Goal: Task Accomplishment & Management: Manage account settings

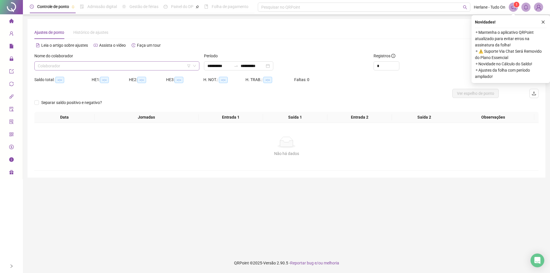
click at [38, 66] on input "search" at bounding box center [114, 66] width 153 height 9
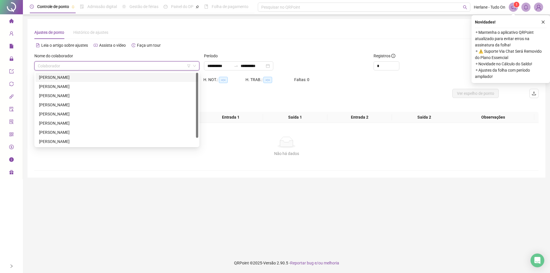
click at [70, 76] on div "[PERSON_NAME]" at bounding box center [117, 77] width 156 height 6
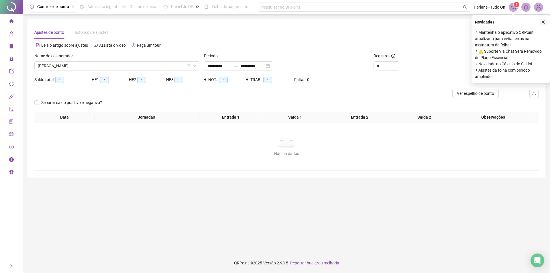
click at [540, 21] on button "button" at bounding box center [542, 22] width 7 height 7
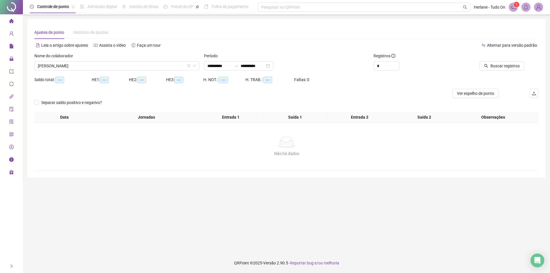
click at [500, 60] on div at bounding box center [491, 57] width 66 height 9
click at [501, 64] on span "Buscar registros" at bounding box center [504, 66] width 29 height 6
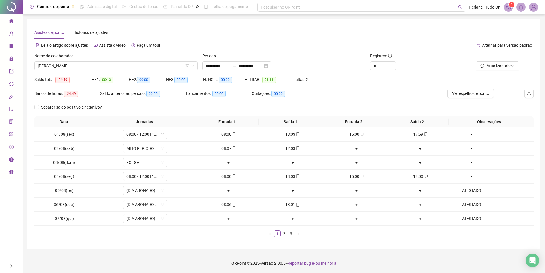
scroll to position [0, 0]
click at [291, 235] on link "3" at bounding box center [291, 233] width 6 height 6
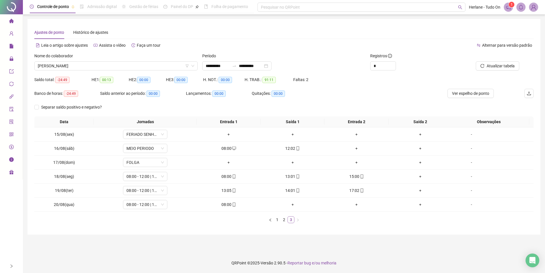
scroll to position [0, 0]
click at [425, 189] on div "+" at bounding box center [424, 190] width 60 height 6
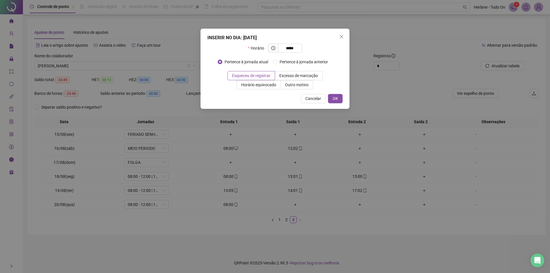
type input "*****"
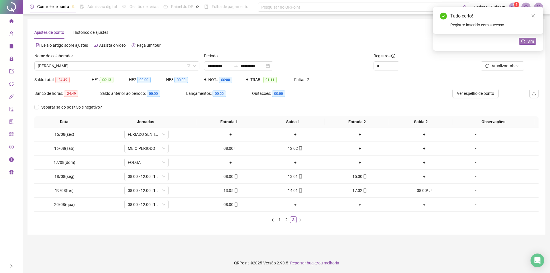
click at [535, 39] on button "Sim" at bounding box center [526, 41] width 17 height 7
click at [418, 176] on div "+" at bounding box center [424, 176] width 60 height 6
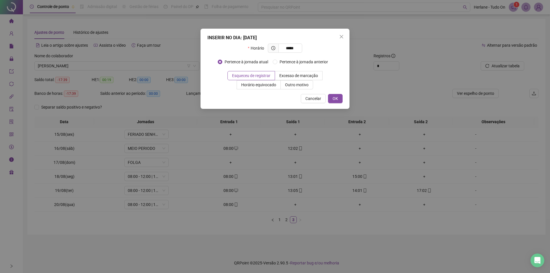
type input "*****"
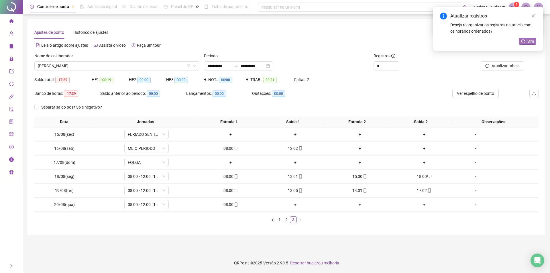
click at [532, 39] on span "Sim" at bounding box center [530, 41] width 7 height 6
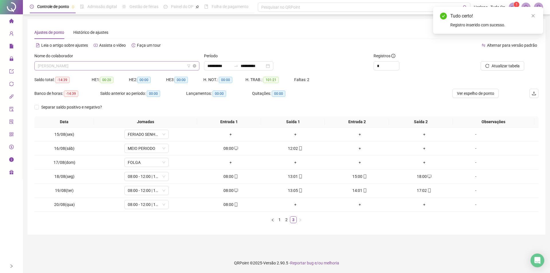
click at [65, 64] on span "[PERSON_NAME]" at bounding box center [117, 66] width 158 height 9
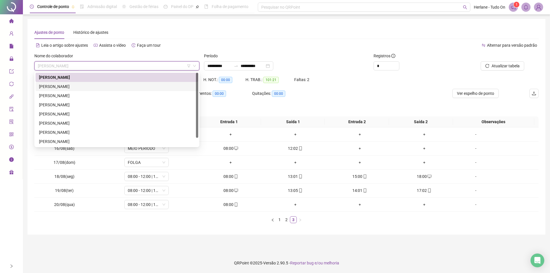
click at [65, 86] on div "[PERSON_NAME]" at bounding box center [117, 86] width 156 height 6
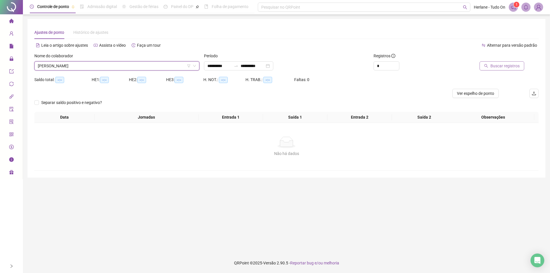
click at [499, 67] on span "Buscar registros" at bounding box center [504, 66] width 29 height 6
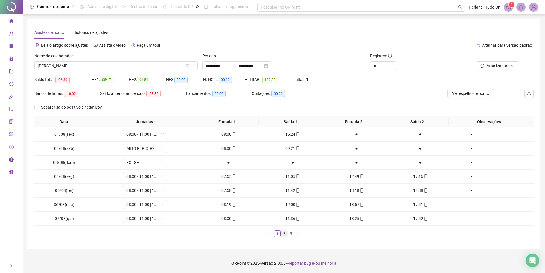
click at [286, 236] on link "2" at bounding box center [284, 233] width 6 height 6
click at [293, 235] on link "3" at bounding box center [291, 233] width 6 height 6
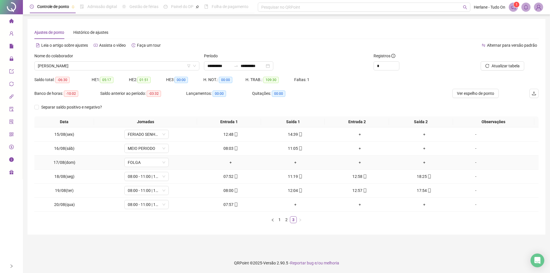
click at [472, 165] on div "-" at bounding box center [476, 162] width 34 height 6
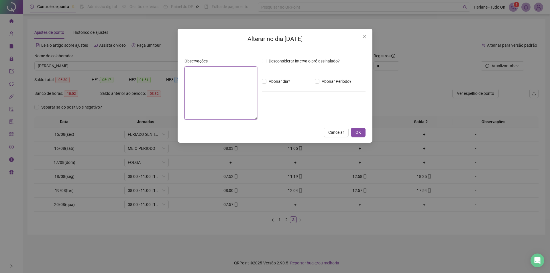
click at [215, 98] on textarea at bounding box center [220, 92] width 73 height 53
type textarea "*****"
click at [362, 135] on button "OK" at bounding box center [358, 132] width 15 height 9
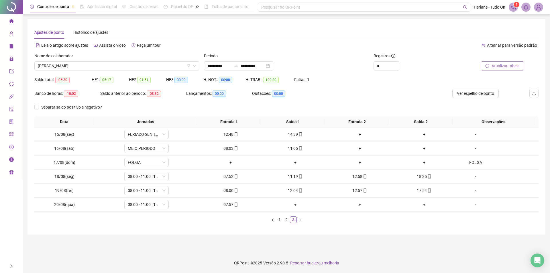
click at [509, 63] on span "Atualizar tabela" at bounding box center [505, 66] width 28 height 6
click at [88, 71] on div "Nome do colaborador [PERSON_NAME]" at bounding box center [116, 64] width 169 height 22
click at [71, 70] on div "[PERSON_NAME]" at bounding box center [116, 65] width 165 height 9
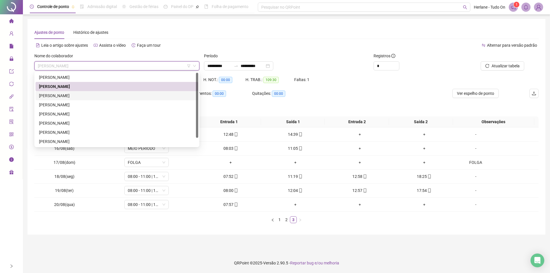
click at [52, 100] on div "[PERSON_NAME]" at bounding box center [116, 95] width 163 height 9
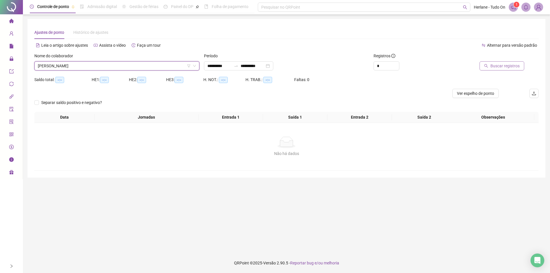
click at [506, 68] on span "Buscar registros" at bounding box center [504, 66] width 29 height 6
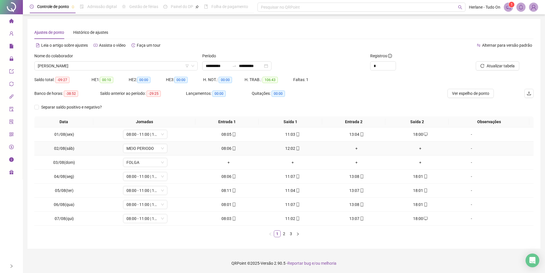
scroll to position [0, 0]
click at [287, 234] on link "2" at bounding box center [284, 233] width 6 height 6
click at [291, 234] on link "3" at bounding box center [291, 233] width 6 height 6
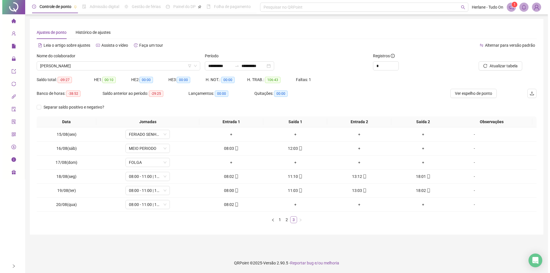
scroll to position [0, 0]
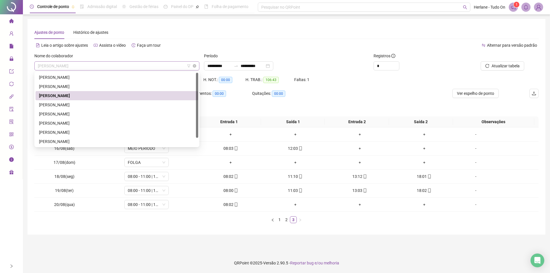
click at [78, 67] on span "[PERSON_NAME]" at bounding box center [117, 66] width 158 height 9
click at [74, 106] on div "[PERSON_NAME]" at bounding box center [117, 105] width 156 height 6
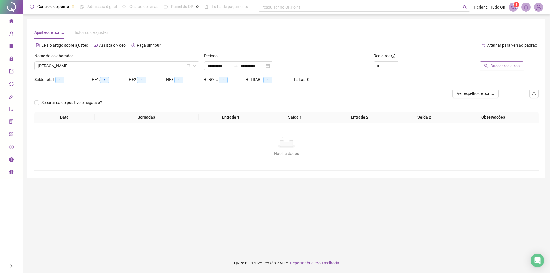
click at [509, 65] on span "Buscar registros" at bounding box center [504, 66] width 29 height 6
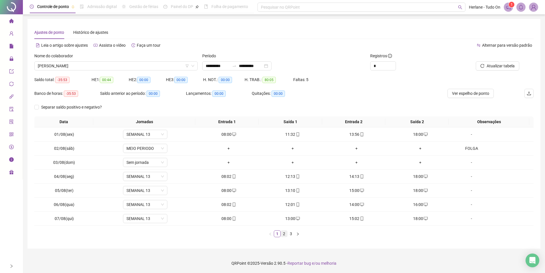
click at [287, 234] on link "2" at bounding box center [284, 233] width 6 height 6
click at [290, 234] on link "3" at bounding box center [291, 233] width 6 height 6
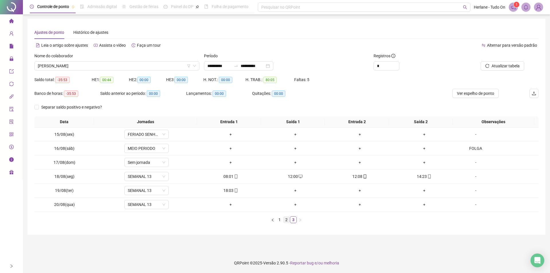
click at [285, 220] on link "2" at bounding box center [286, 219] width 6 height 6
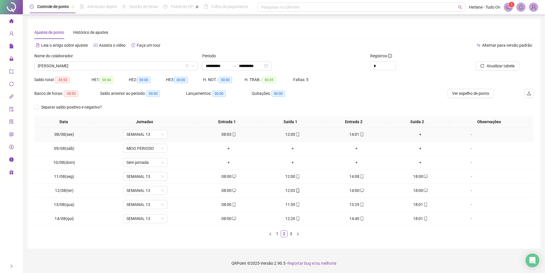
click at [416, 133] on div "+" at bounding box center [420, 134] width 59 height 6
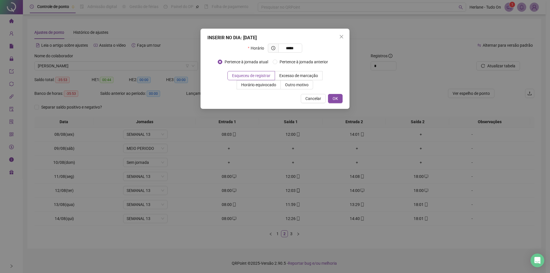
type input "*****"
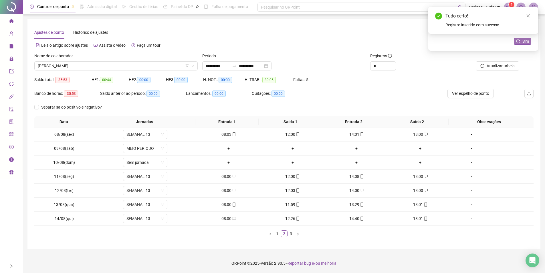
click at [519, 43] on icon "reload" at bounding box center [519, 41] width 4 height 4
click at [294, 236] on link "3" at bounding box center [291, 233] width 6 height 6
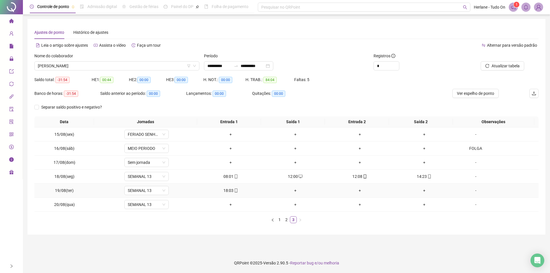
click at [289, 189] on div "+" at bounding box center [295, 190] width 60 height 6
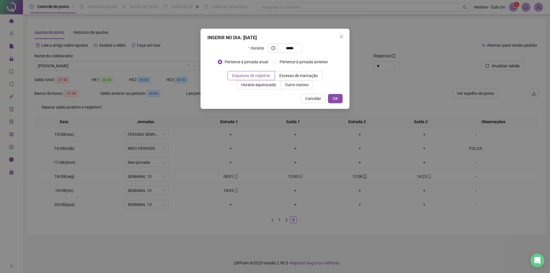
type input "*****"
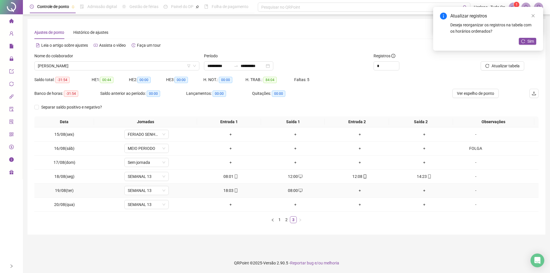
click at [355, 191] on div "+" at bounding box center [359, 190] width 60 height 6
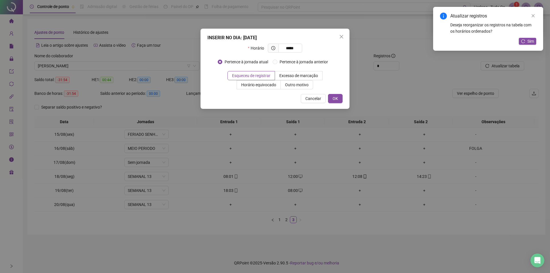
type input "*****"
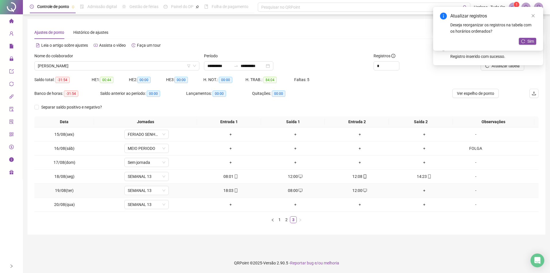
click at [420, 190] on div "+" at bounding box center [424, 190] width 60 height 6
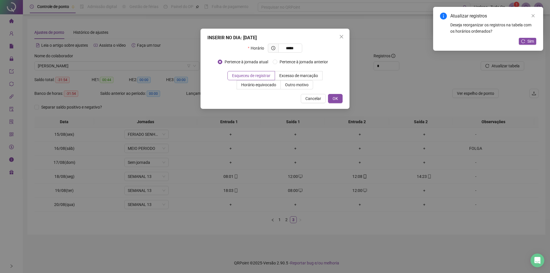
type input "*****"
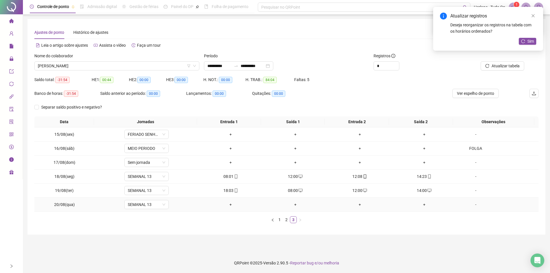
click at [232, 206] on div "+" at bounding box center [231, 204] width 60 height 6
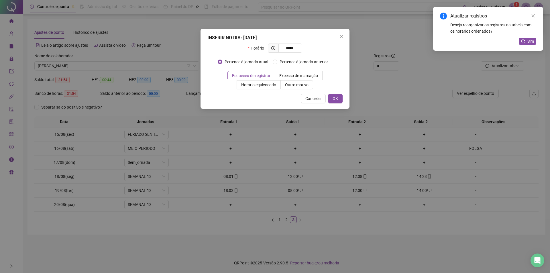
type input "*****"
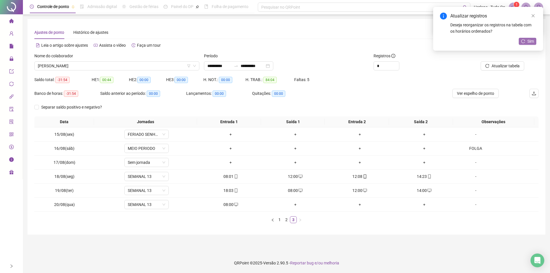
click at [527, 41] on span "Sim" at bounding box center [530, 41] width 7 height 6
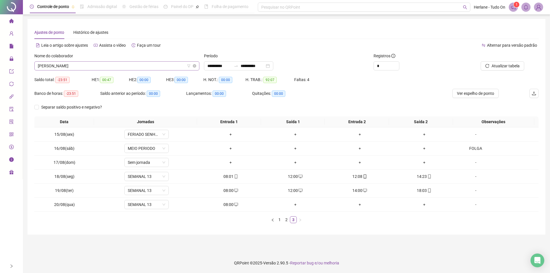
click at [49, 67] on span "[PERSON_NAME]" at bounding box center [117, 66] width 158 height 9
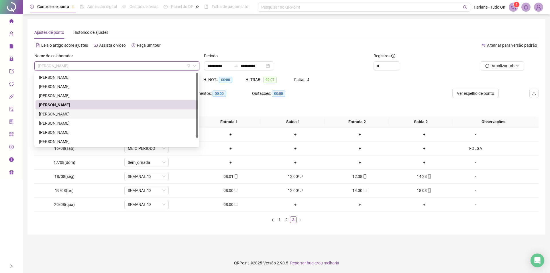
click at [55, 112] on div "[PERSON_NAME]" at bounding box center [117, 114] width 156 height 6
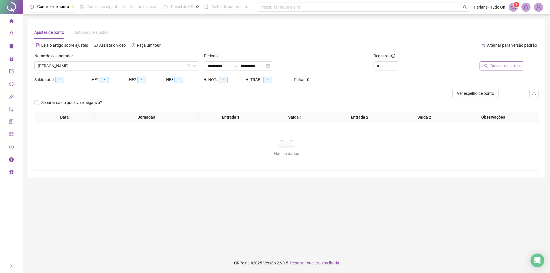
click at [507, 64] on span "Buscar registros" at bounding box center [504, 66] width 29 height 6
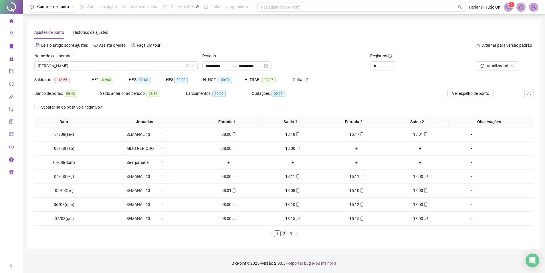
click at [284, 234] on link "2" at bounding box center [284, 233] width 6 height 6
click at [293, 233] on link "3" at bounding box center [291, 233] width 6 height 6
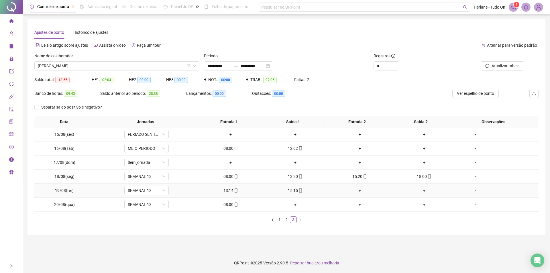
click at [359, 191] on div "+" at bounding box center [359, 190] width 60 height 6
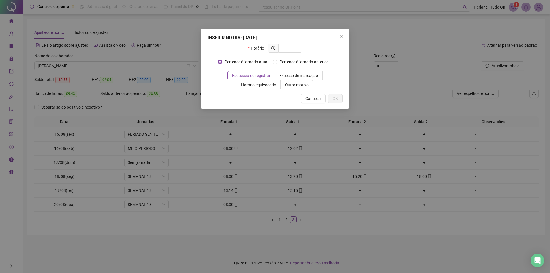
type input "*"
type input "*****"
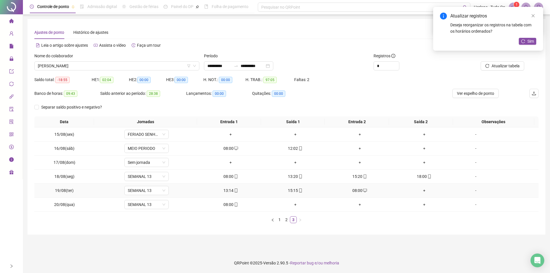
click at [422, 189] on div "+" at bounding box center [424, 190] width 60 height 6
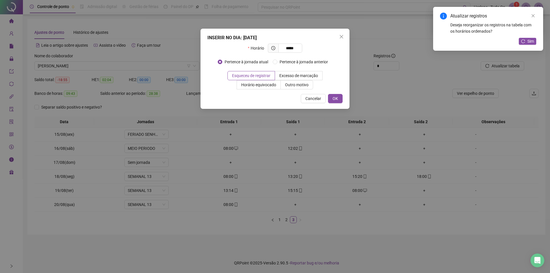
type input "*****"
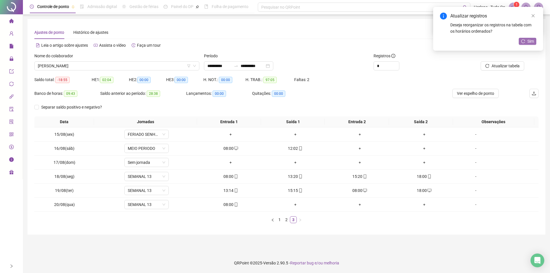
click at [522, 39] on button "Sim" at bounding box center [526, 41] width 17 height 7
click at [88, 66] on span "[PERSON_NAME]" at bounding box center [117, 66] width 158 height 9
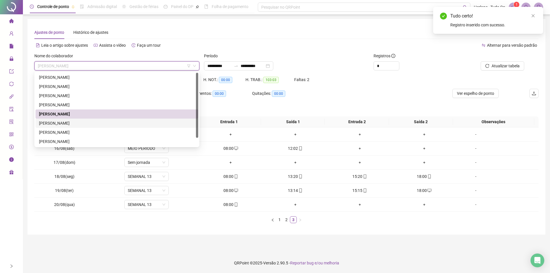
click at [58, 121] on div "[PERSON_NAME]" at bounding box center [117, 123] width 156 height 6
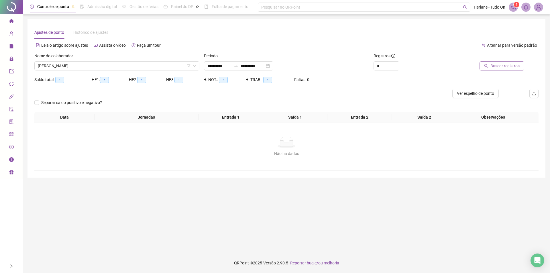
click at [497, 68] on span "Buscar registros" at bounding box center [504, 66] width 29 height 6
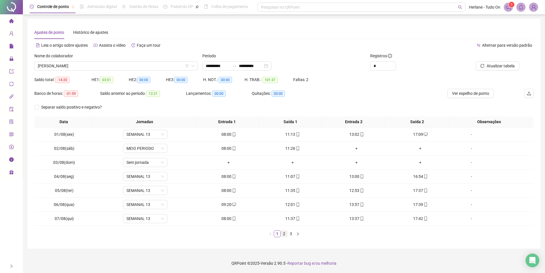
click at [282, 233] on link "2" at bounding box center [284, 233] width 6 height 6
click at [292, 233] on link "3" at bounding box center [291, 233] width 6 height 6
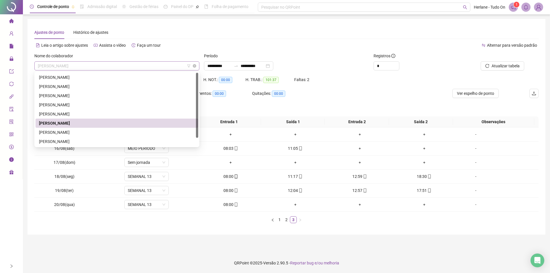
click at [87, 62] on span "[PERSON_NAME]" at bounding box center [117, 66] width 158 height 9
click at [78, 133] on div "[PERSON_NAME]" at bounding box center [117, 132] width 156 height 6
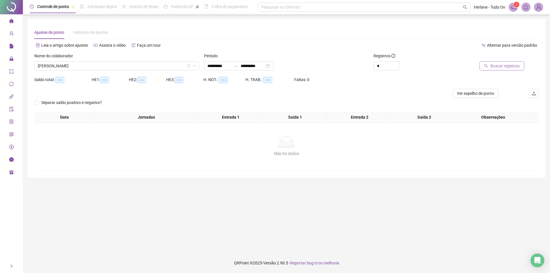
click at [510, 66] on span "Buscar registros" at bounding box center [504, 66] width 29 height 6
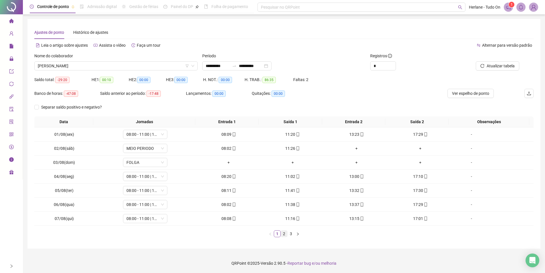
click at [285, 234] on link "2" at bounding box center [284, 233] width 6 height 6
click at [291, 234] on link "3" at bounding box center [291, 233] width 6 height 6
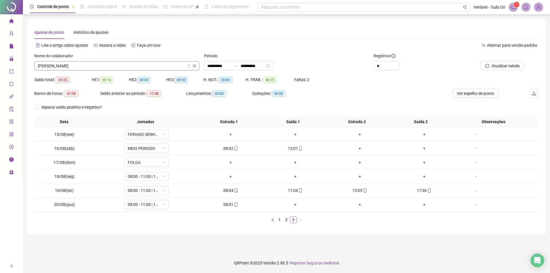
click at [72, 68] on span "[PERSON_NAME]" at bounding box center [117, 66] width 158 height 9
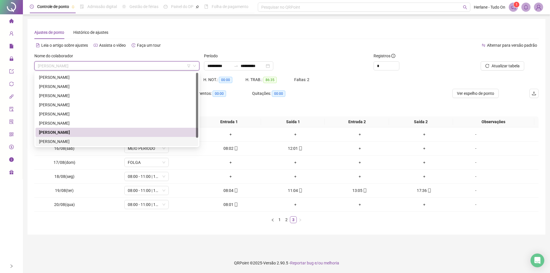
click at [76, 142] on div "[PERSON_NAME]" at bounding box center [117, 141] width 156 height 6
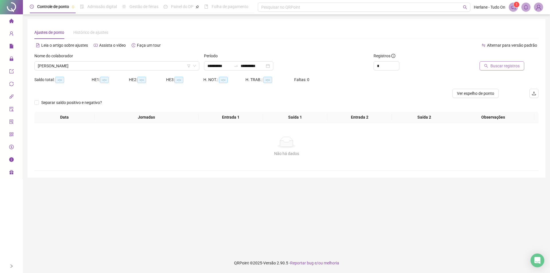
click at [496, 69] on span "Buscar registros" at bounding box center [504, 66] width 29 height 6
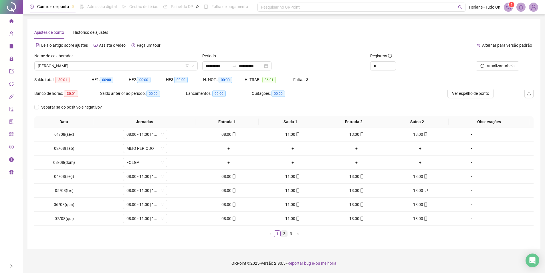
click at [286, 236] on link "2" at bounding box center [284, 233] width 6 height 6
click at [292, 234] on link "3" at bounding box center [291, 233] width 6 height 6
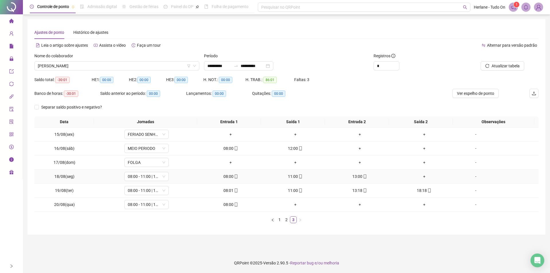
click at [419, 174] on div "+" at bounding box center [424, 176] width 60 height 6
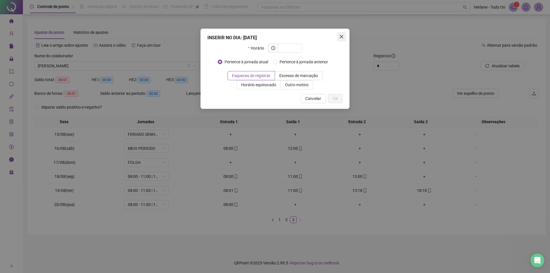
click at [343, 35] on icon "close" at bounding box center [340, 36] width 3 height 3
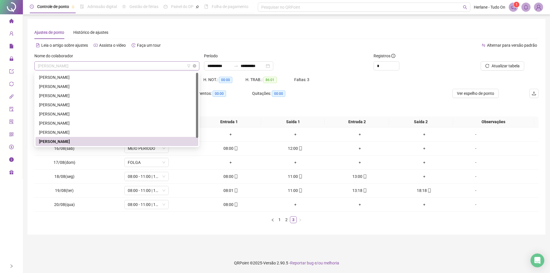
click at [61, 68] on span "[PERSON_NAME]" at bounding box center [117, 66] width 158 height 9
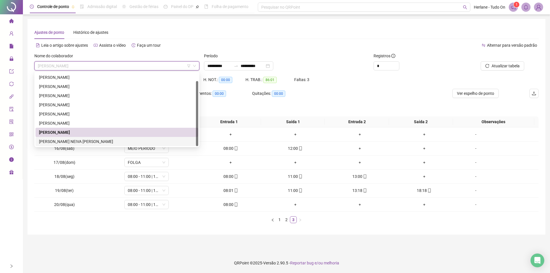
click at [64, 141] on div "[PERSON_NAME] NEIVA [PERSON_NAME]" at bounding box center [117, 141] width 156 height 6
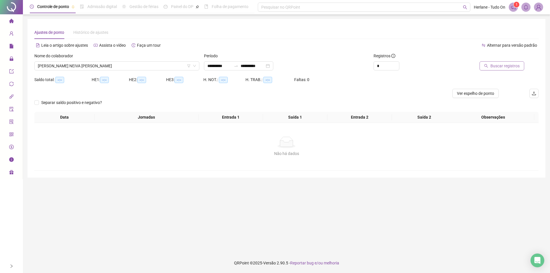
click at [509, 67] on span "Buscar registros" at bounding box center [504, 66] width 29 height 6
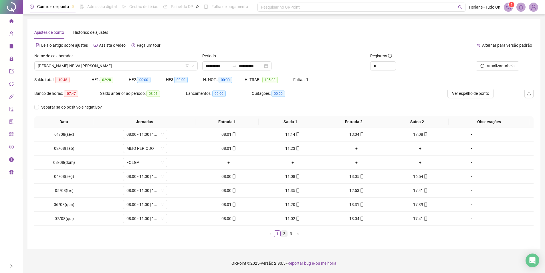
click at [284, 235] on link "2" at bounding box center [284, 233] width 6 height 6
click at [293, 232] on link "3" at bounding box center [291, 233] width 6 height 6
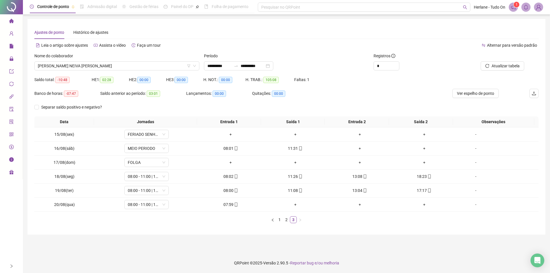
click at [108, 60] on div "Nome do colaborador" at bounding box center [116, 57] width 165 height 9
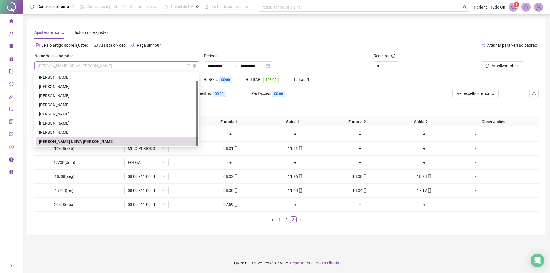
click at [116, 62] on span "[PERSON_NAME] NEIVA [PERSON_NAME]" at bounding box center [117, 66] width 158 height 9
